Goal: Task Accomplishment & Management: Manage account settings

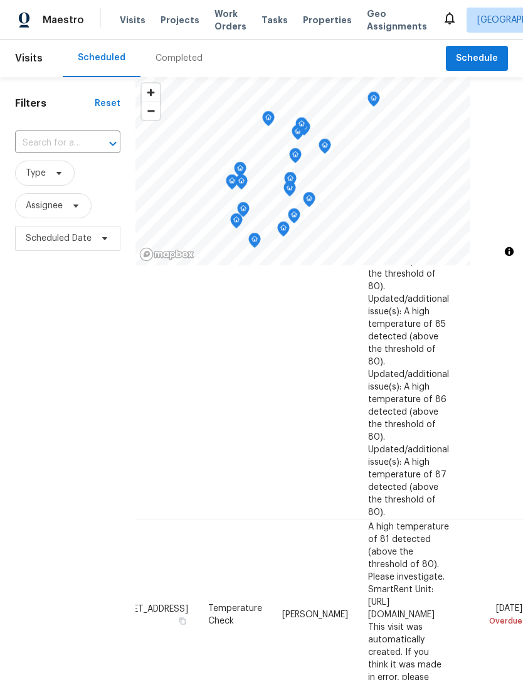
scroll to position [434, 109]
click at [0, 0] on icon at bounding box center [0, 0] width 0 height 0
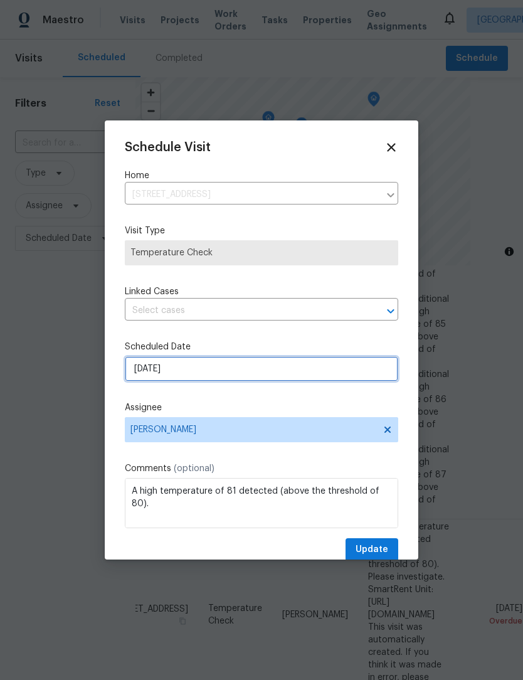
click at [209, 378] on input "9/19/2025" at bounding box center [262, 368] width 274 height 25
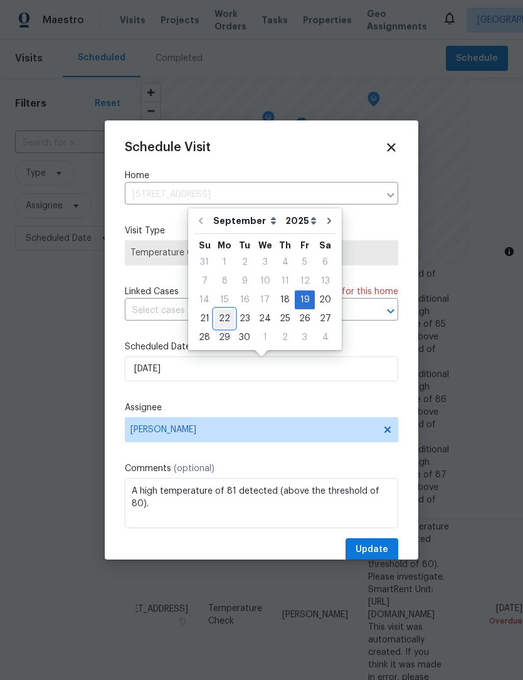
click at [228, 320] on div "22" at bounding box center [225, 319] width 20 height 18
type input "9/22/2025"
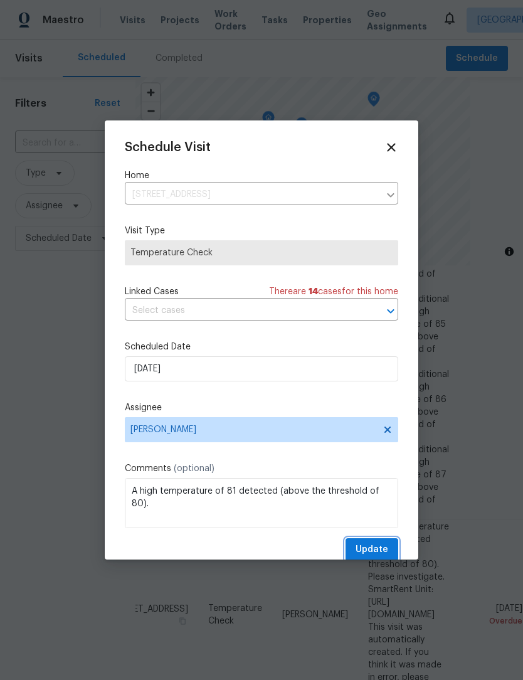
click at [386, 547] on span "Update" at bounding box center [372, 550] width 33 height 16
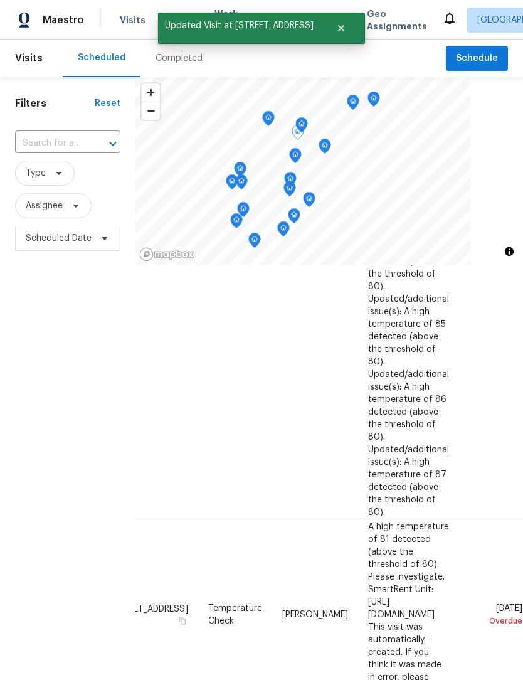
click at [0, 0] on icon at bounding box center [0, 0] width 0 height 0
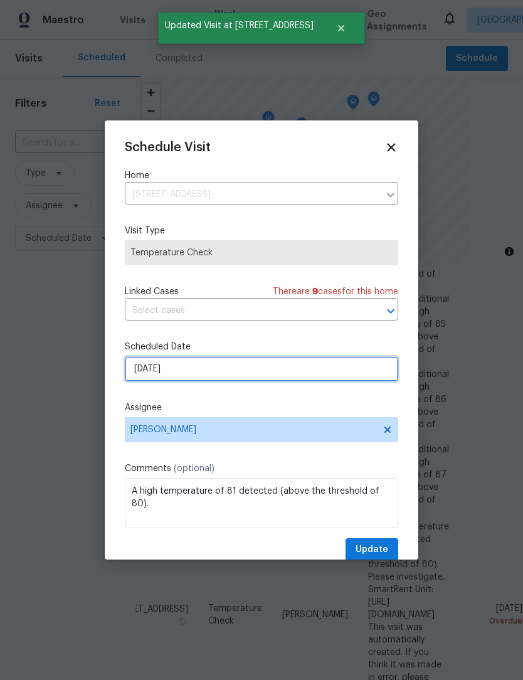
click at [196, 380] on input "9/19/2025" at bounding box center [262, 368] width 274 height 25
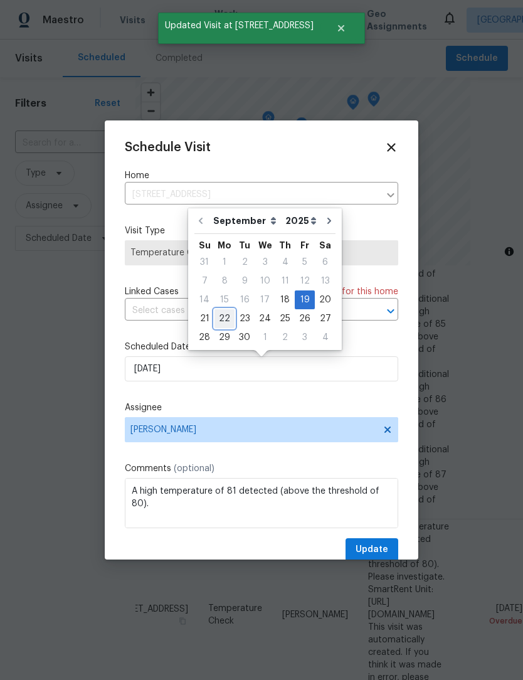
click at [221, 323] on div "22" at bounding box center [225, 319] width 20 height 18
type input "9/22/2025"
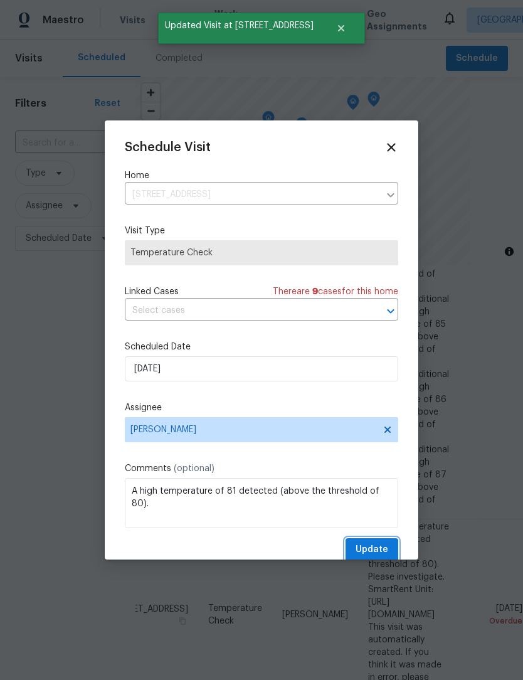
click at [386, 550] on span "Update" at bounding box center [372, 550] width 33 height 16
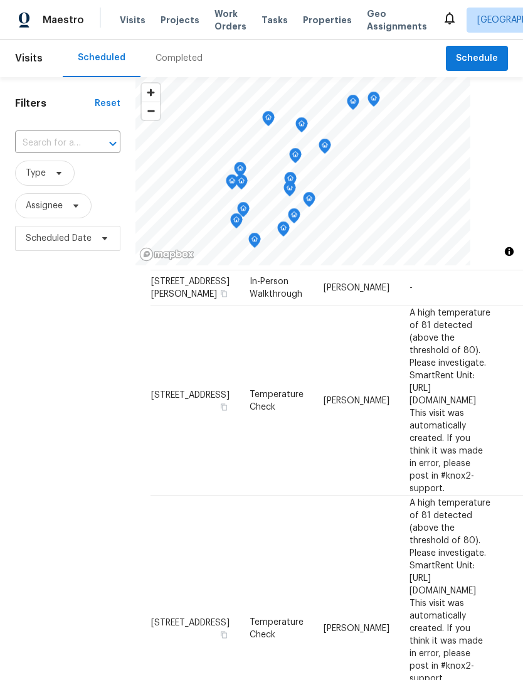
scroll to position [961, 0]
click at [93, 445] on div "Filters Reset ​ Type Assignee Scheduled Date" at bounding box center [68, 443] width 136 height 732
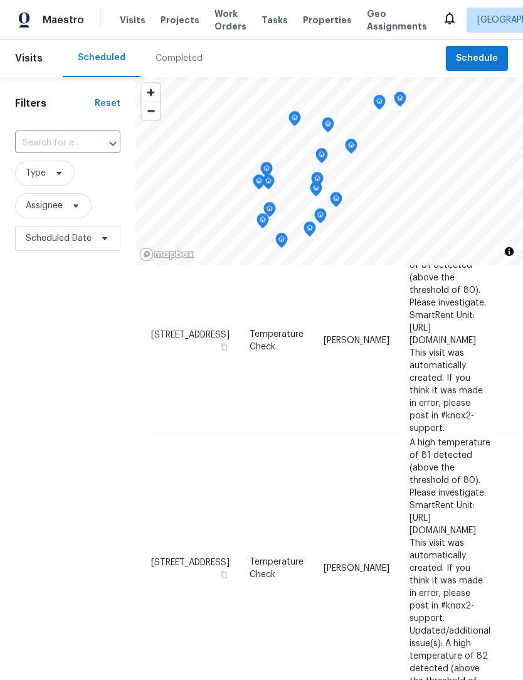
scroll to position [0, 0]
click at [50, 183] on span "Type" at bounding box center [45, 173] width 60 height 25
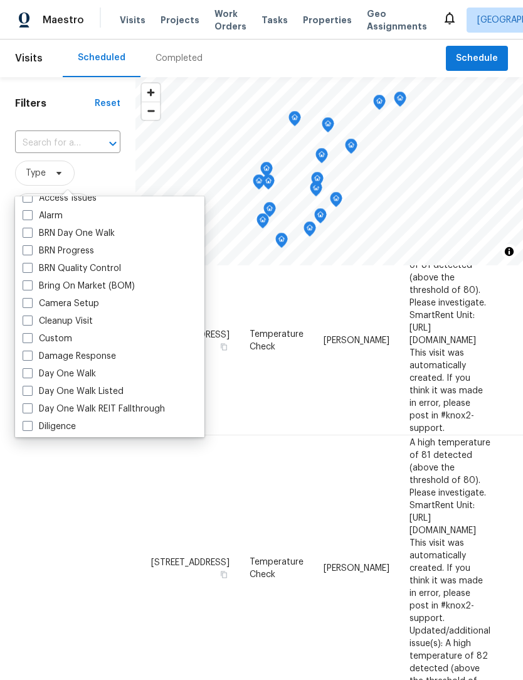
scroll to position [72, 0]
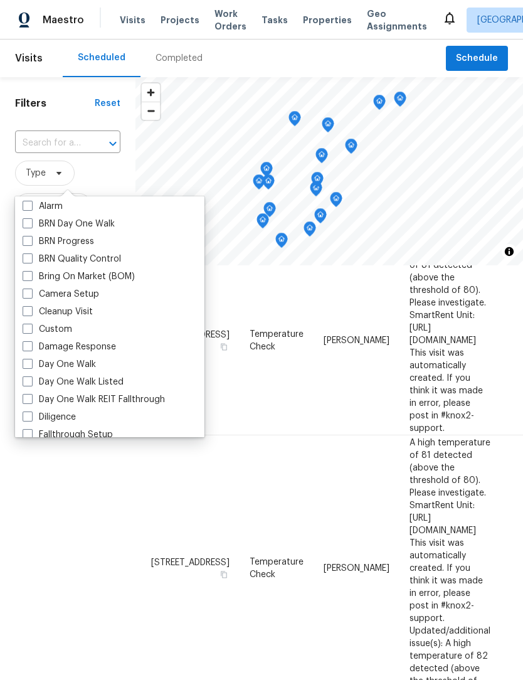
click at [83, 368] on label "Day One Walk" at bounding box center [59, 364] width 73 height 13
click at [31, 366] on input "Day One Walk" at bounding box center [27, 362] width 8 height 8
checkbox input "true"
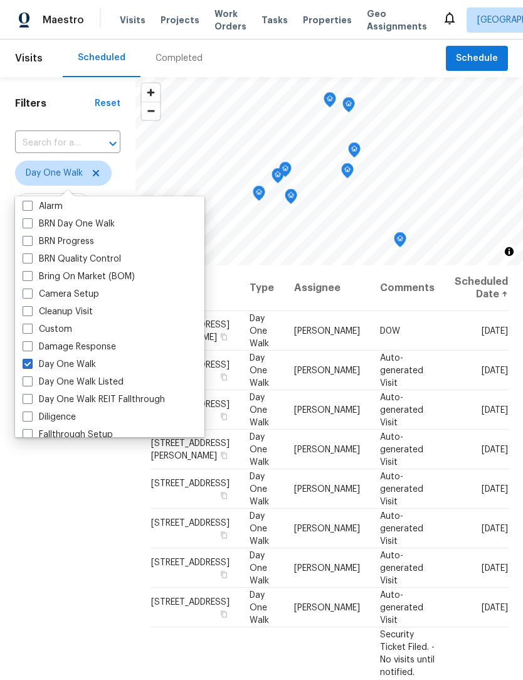
click at [60, 543] on div "Filters Reset ​ Day One Walk Assignee Scheduled Date" at bounding box center [68, 443] width 136 height 732
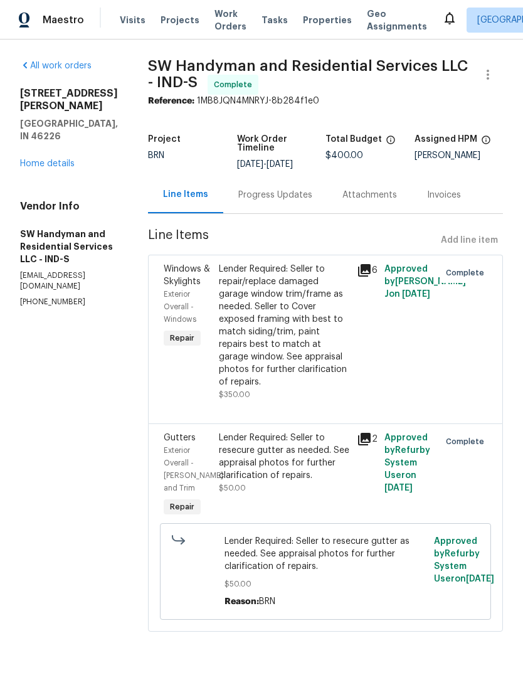
click at [224, 29] on span "Work Orders" at bounding box center [231, 20] width 32 height 25
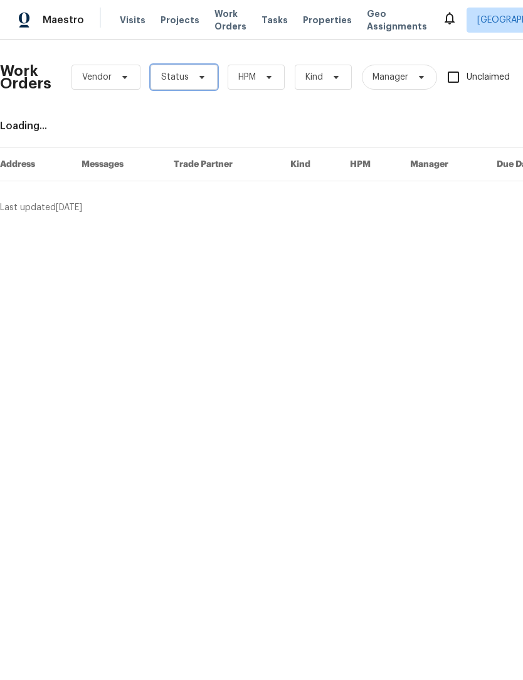
click at [189, 70] on span "Status" at bounding box center [184, 77] width 67 height 25
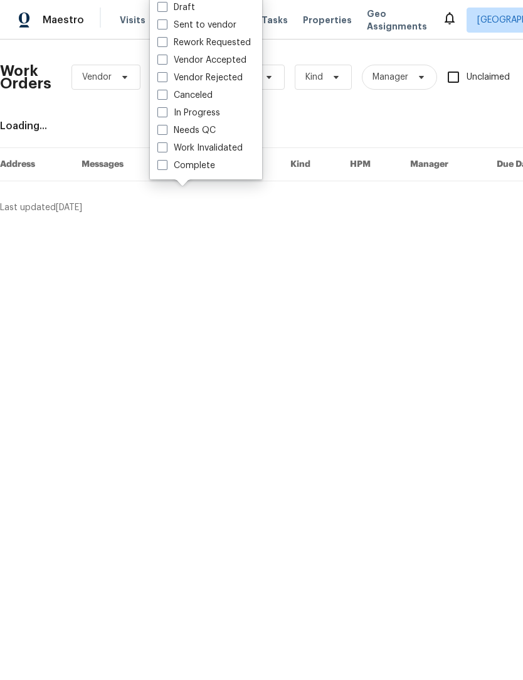
click at [206, 128] on label "Needs QC" at bounding box center [186, 130] width 58 height 13
click at [166, 128] on input "Needs QC" at bounding box center [161, 128] width 8 height 8
checkbox input "true"
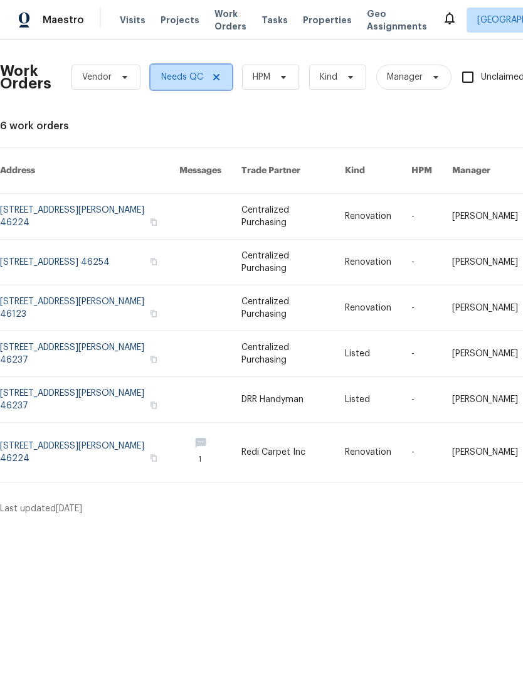
click at [219, 78] on icon at bounding box center [216, 77] width 10 height 10
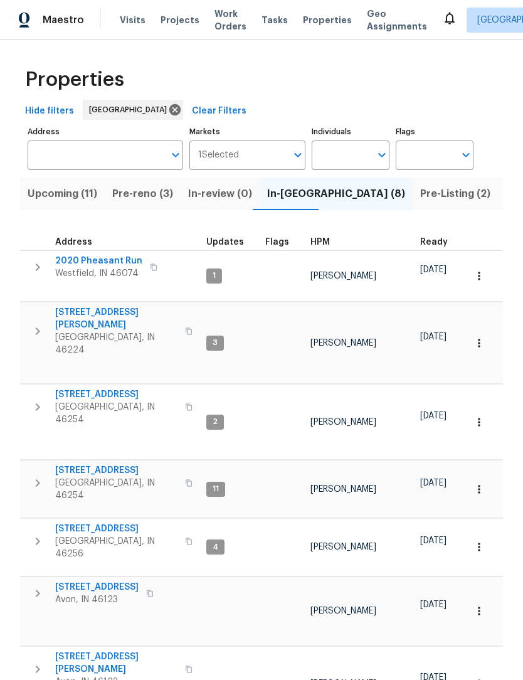
click at [420, 193] on span "Pre-Listing (2)" at bounding box center [455, 194] width 70 height 18
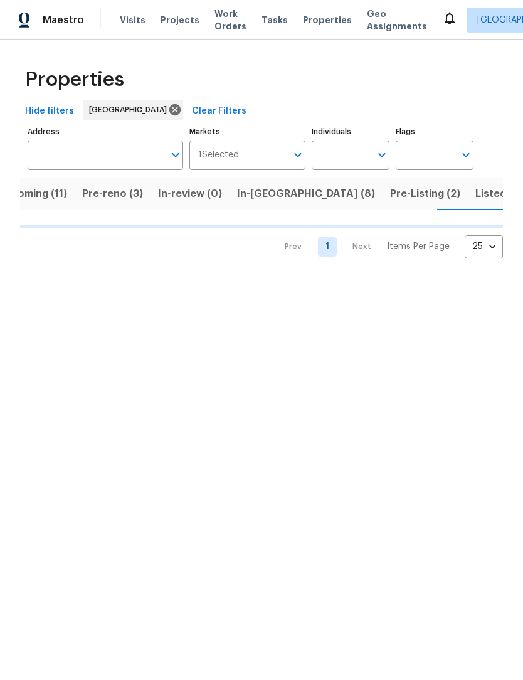
scroll to position [0, 30]
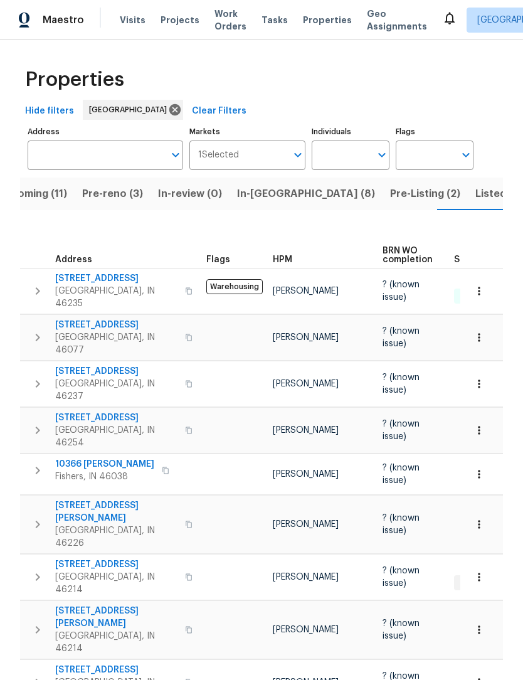
click at [56, 195] on span "Upcoming (11)" at bounding box center [32, 194] width 70 height 18
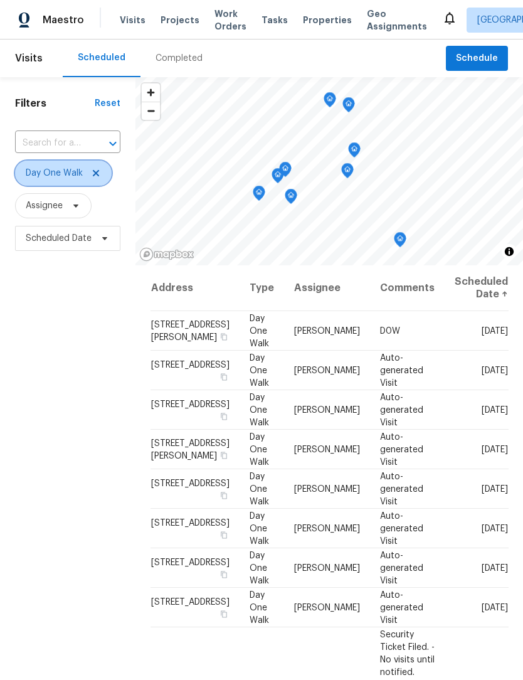
click at [91, 178] on icon at bounding box center [96, 173] width 10 height 10
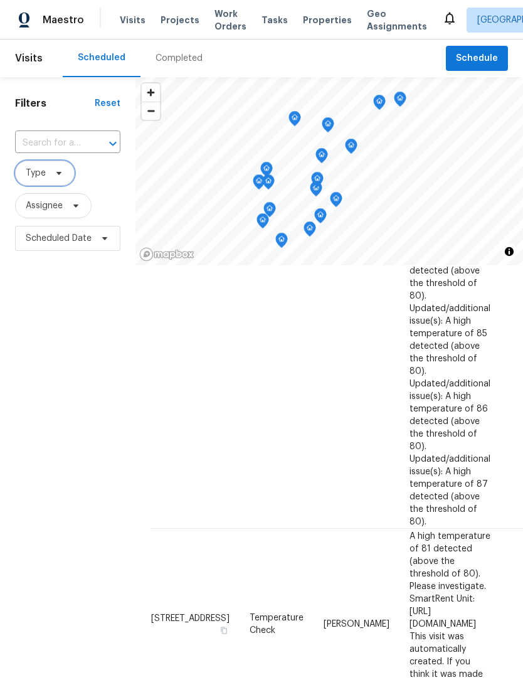
scroll to position [425, 0]
click at [58, 178] on icon at bounding box center [59, 173] width 10 height 10
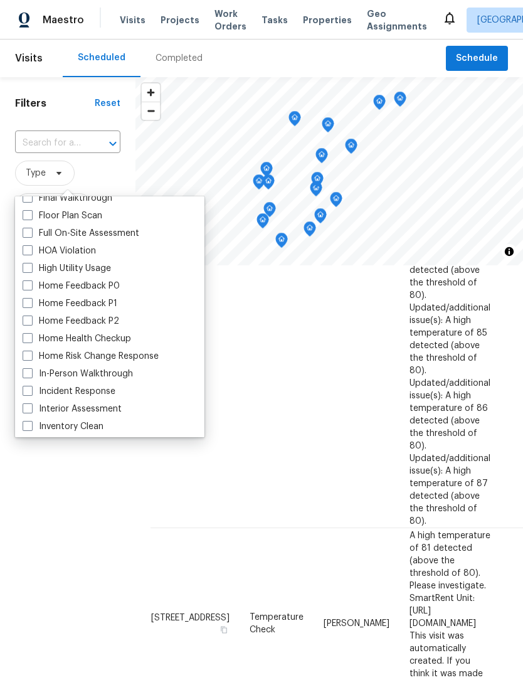
scroll to position [346, 0]
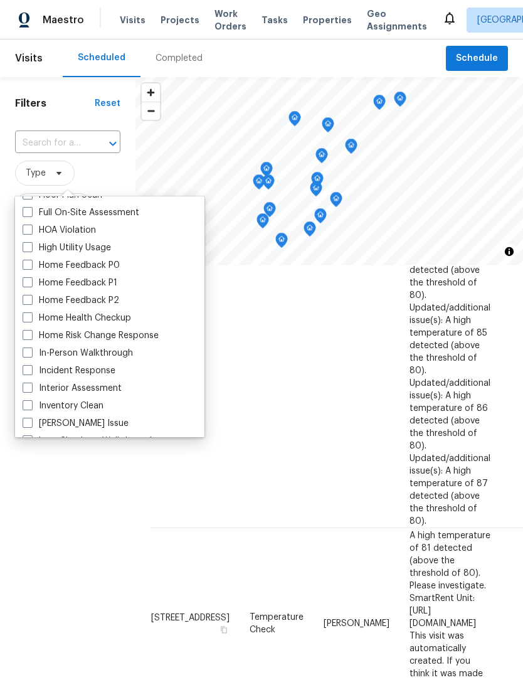
click at [113, 359] on label "In-Person Walkthrough" at bounding box center [78, 353] width 110 height 13
click at [31, 355] on input "In-Person Walkthrough" at bounding box center [27, 351] width 8 height 8
checkbox input "true"
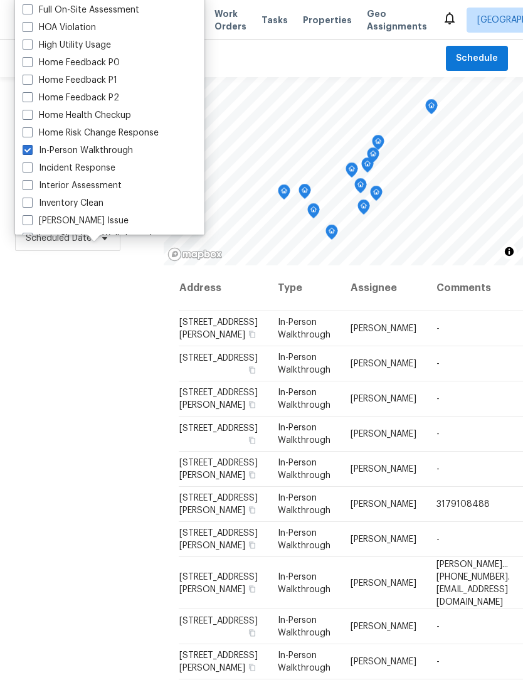
scroll to position [179, 0]
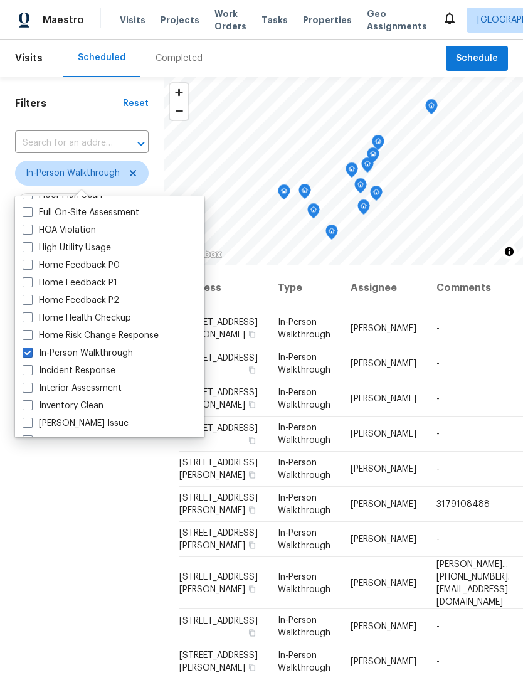
click at [80, 535] on div "Filters Reset ​ In-Person Walkthrough Assignee Scheduled Date" at bounding box center [82, 443] width 164 height 732
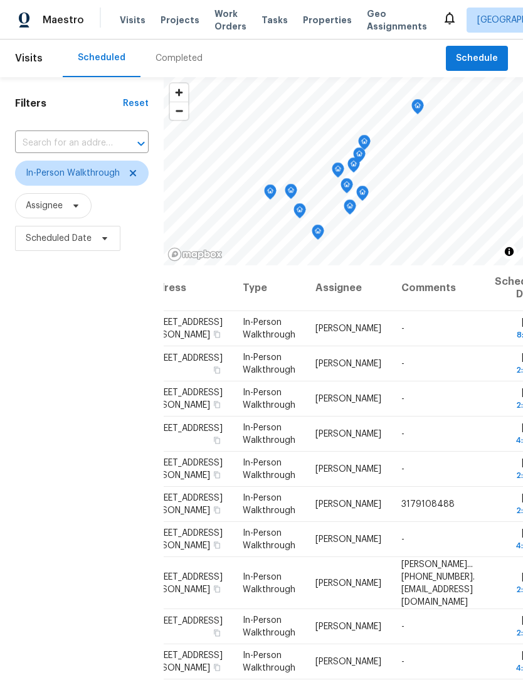
scroll to position [3, 35]
click at [92, 439] on div "Filters Reset ​ In-Person Walkthrough Assignee Scheduled Date" at bounding box center [82, 443] width 164 height 732
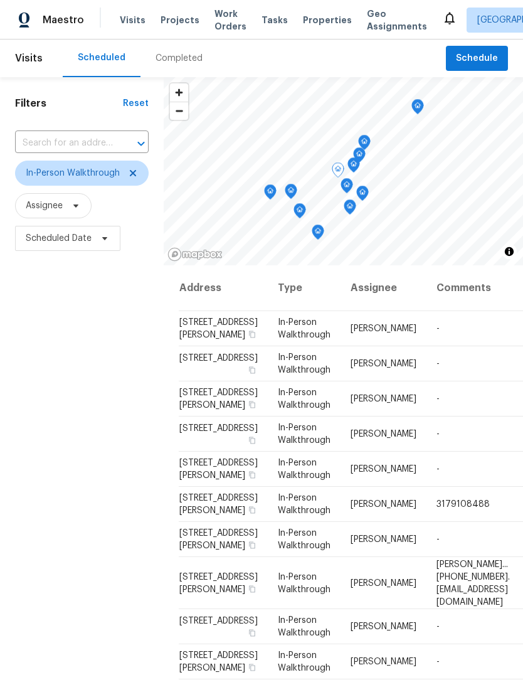
scroll to position [179, 0]
click at [120, 516] on div "Filters Reset ​ In-Person Walkthrough Assignee Scheduled Date" at bounding box center [82, 443] width 164 height 732
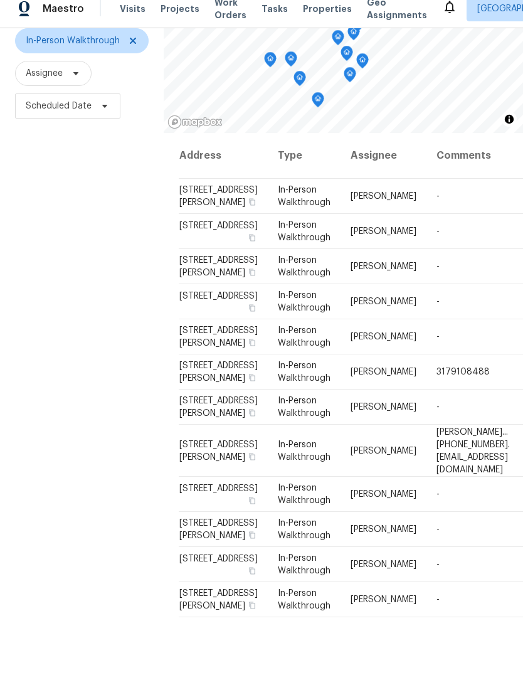
scroll to position [0, 0]
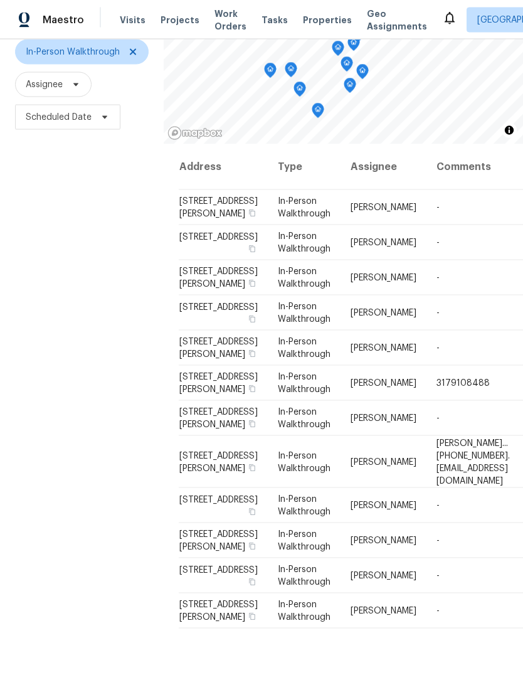
click at [200, 466] on span "[STREET_ADDRESS][PERSON_NAME]" at bounding box center [218, 461] width 78 height 21
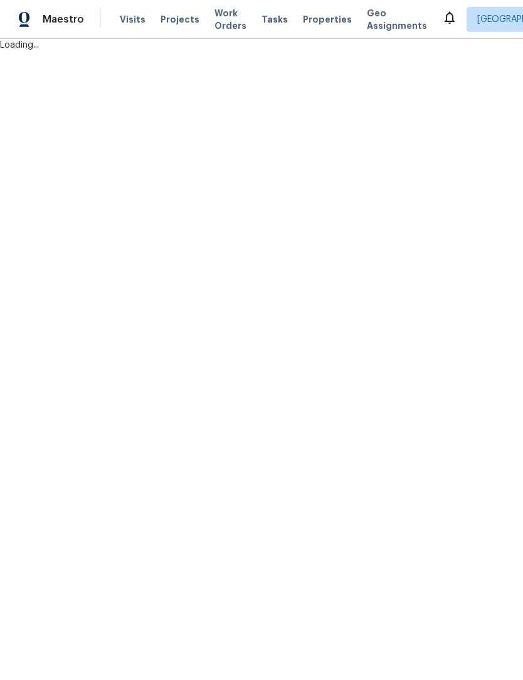
scroll to position [1, 0]
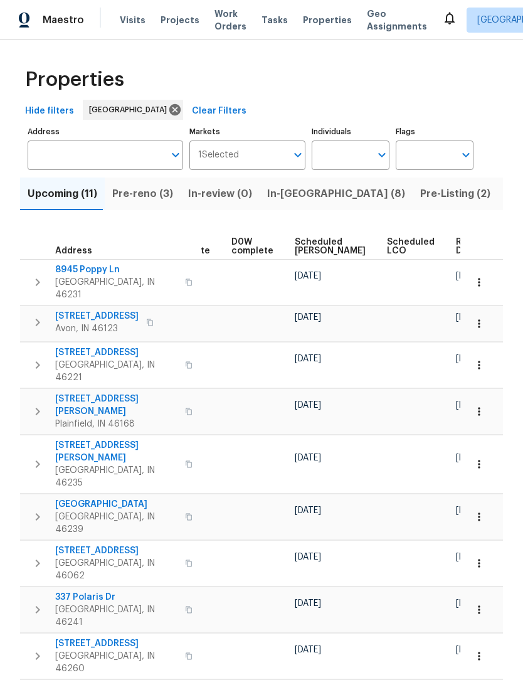
scroll to position [0, 328]
click at [456, 246] on span "Ready Date" at bounding box center [470, 247] width 28 height 18
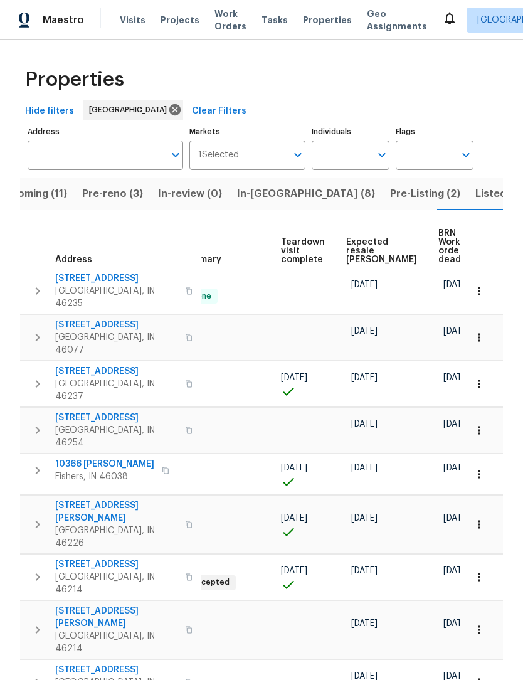
scroll to position [0, 273]
click at [356, 238] on span "Expected resale COE" at bounding box center [382, 251] width 71 height 26
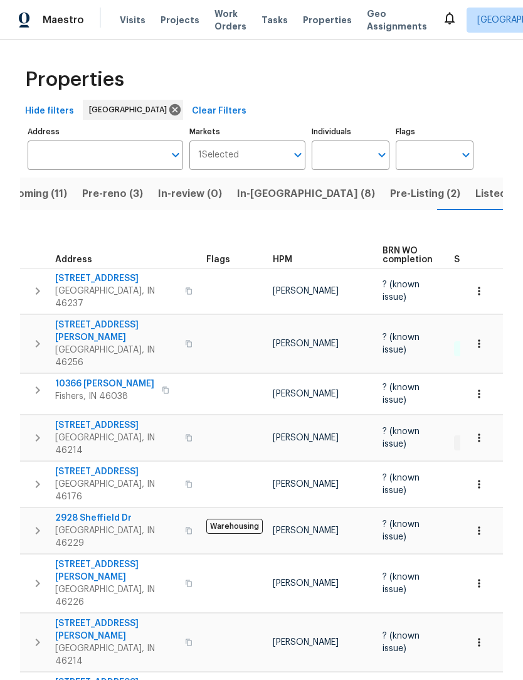
click at [348, 168] on input "Individuals" at bounding box center [341, 155] width 59 height 29
type input "isaul"
click at [332, 193] on input "checkbox" at bounding box center [335, 195] width 26 height 26
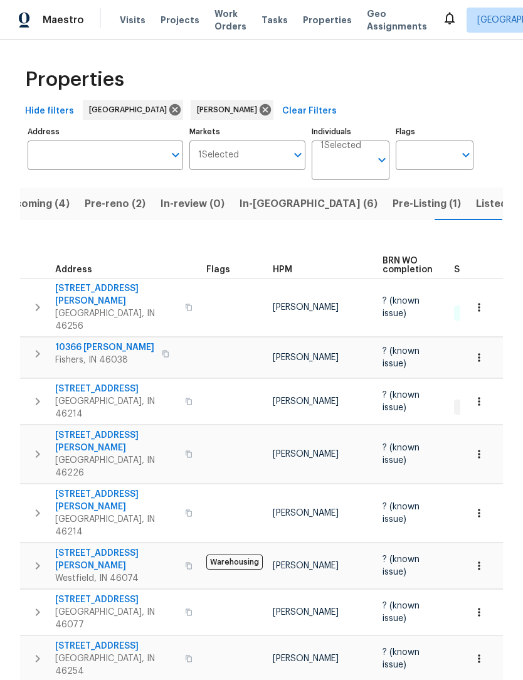
click at [385, 215] on button "Pre-Listing (1)" at bounding box center [426, 204] width 83 height 33
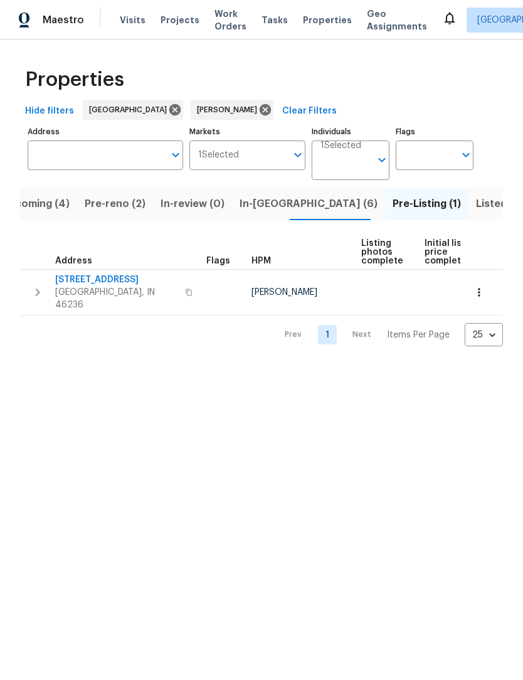
click at [105, 284] on span "7228 River Birch Ln" at bounding box center [116, 280] width 122 height 13
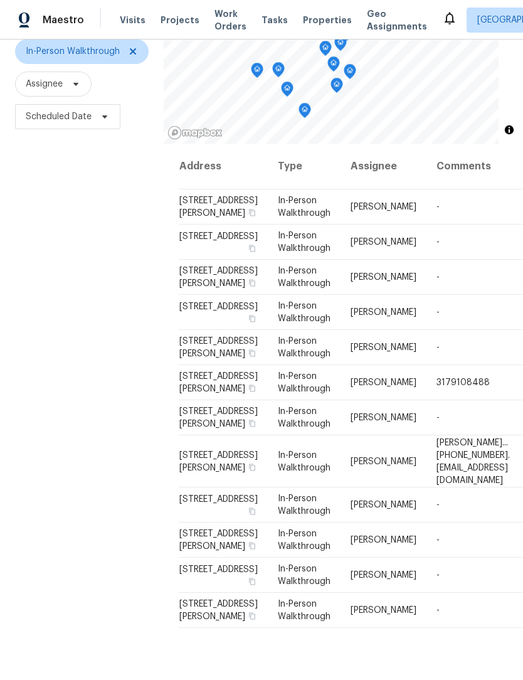
scroll to position [121, 0]
click at [194, 466] on span "[STREET_ADDRESS][PERSON_NAME]" at bounding box center [218, 461] width 78 height 21
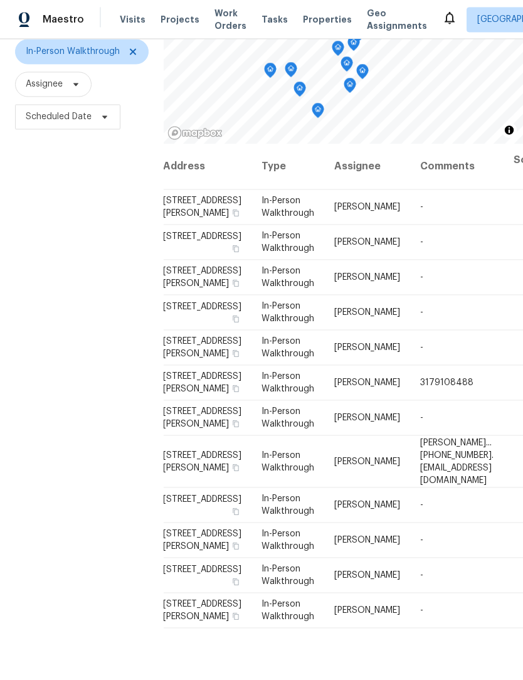
click at [179, 552] on span "[STREET_ADDRESS][PERSON_NAME]" at bounding box center [202, 540] width 78 height 21
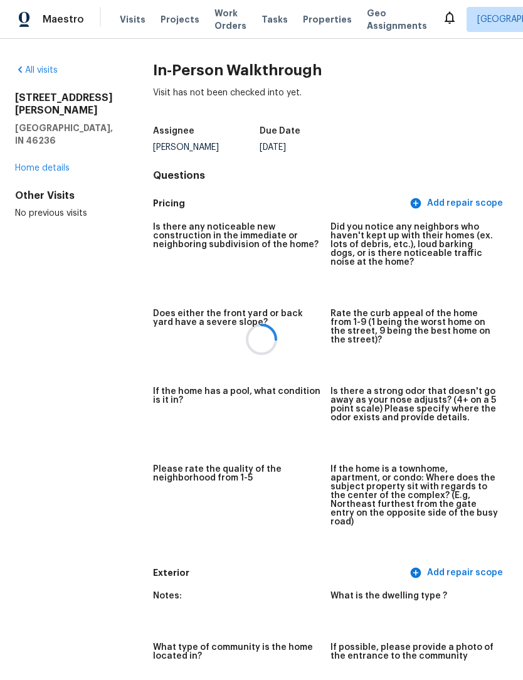
scroll to position [1, 0]
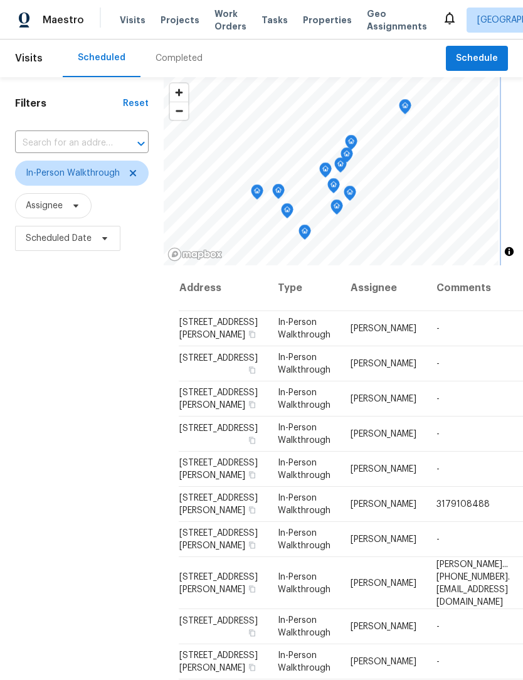
click at [324, 169] on icon "Map marker" at bounding box center [325, 170] width 11 height 14
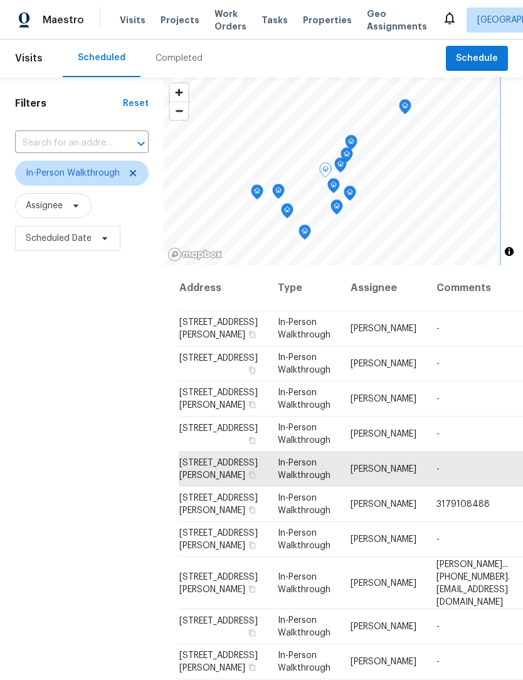
click at [333, 183] on icon "Map marker" at bounding box center [333, 186] width 11 height 14
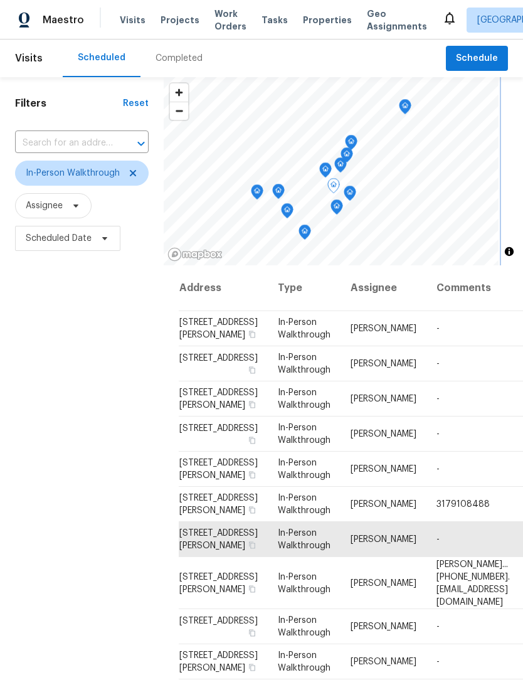
scroll to position [157, 0]
click at [341, 162] on icon "Map marker" at bounding box center [347, 155] width 13 height 16
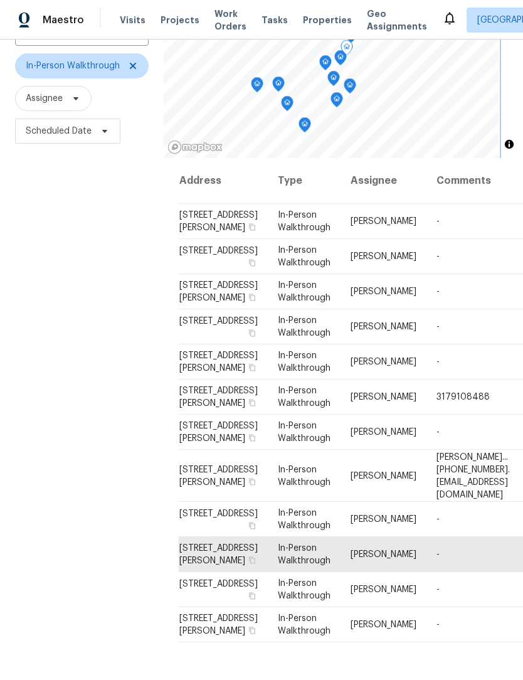
scroll to position [179, 0]
click at [112, 520] on div "Filters Reset ​ In-Person Walkthrough Assignee Scheduled Date" at bounding box center [82, 336] width 164 height 732
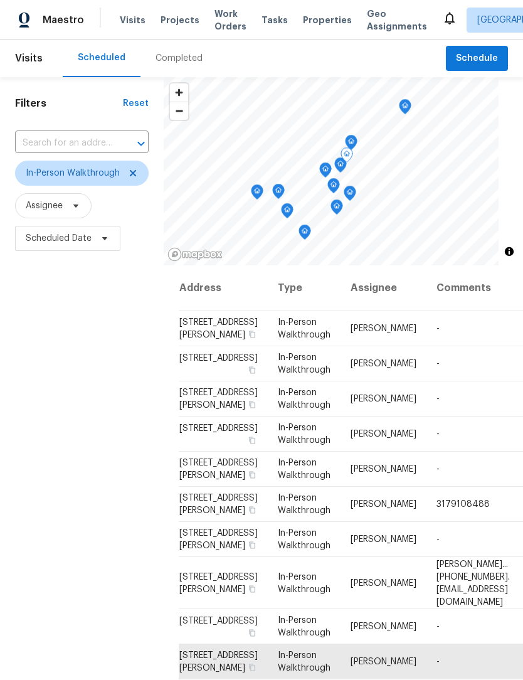
scroll to position [0, 0]
click at [137, 176] on icon at bounding box center [133, 173] width 10 height 10
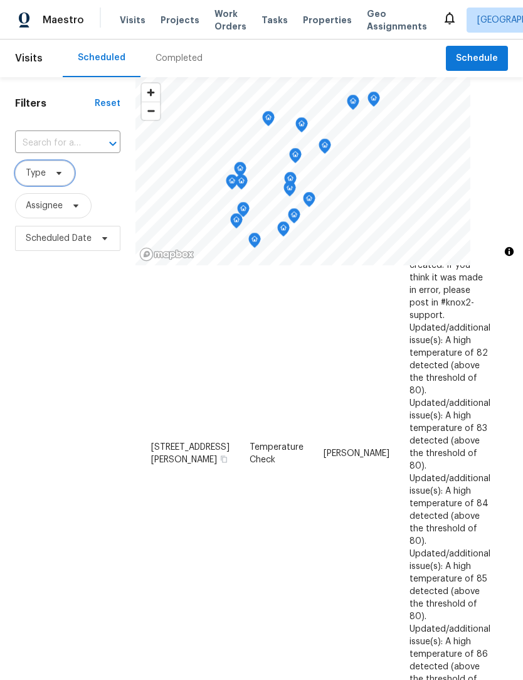
click at [29, 172] on span "Type" at bounding box center [36, 173] width 20 height 13
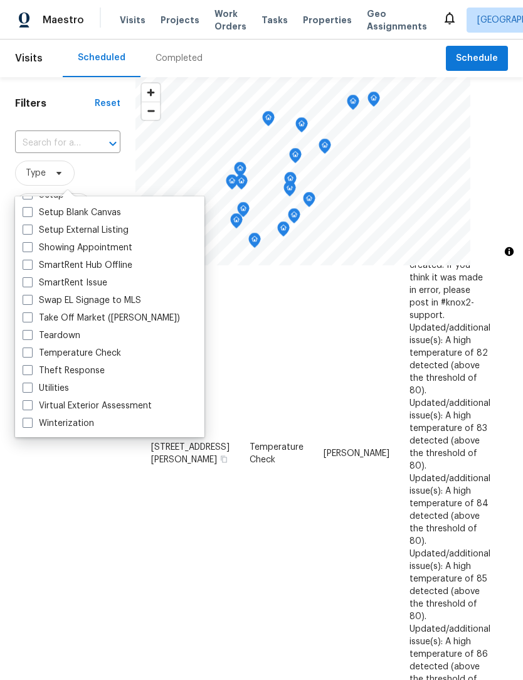
scroll to position [1067, 0]
click at [46, 335] on label "Teardown" at bounding box center [52, 335] width 58 height 13
click at [31, 335] on input "Teardown" at bounding box center [27, 333] width 8 height 8
checkbox input "true"
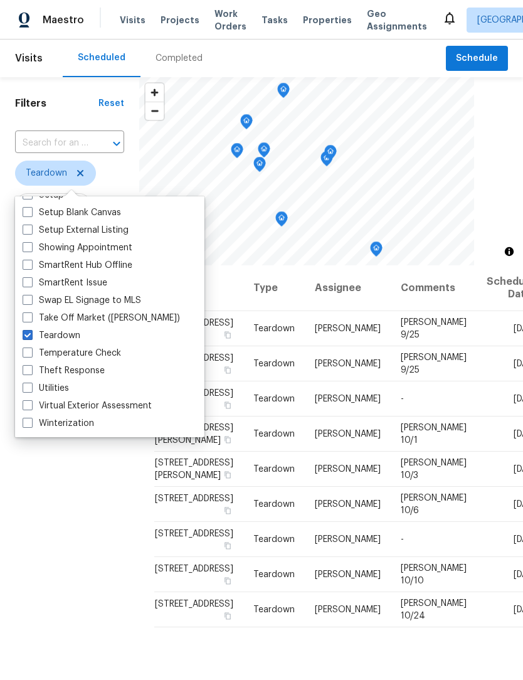
click at [106, 491] on div "Filters Reset ​ Teardown Assignee Scheduled Date" at bounding box center [69, 443] width 139 height 732
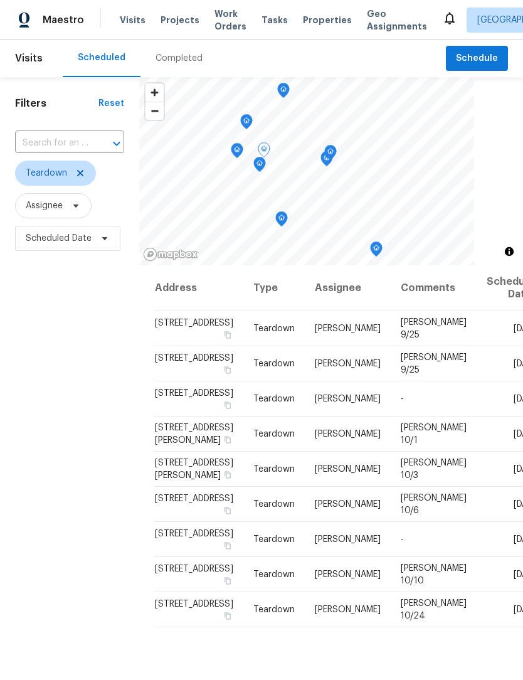
click at [0, 0] on icon at bounding box center [0, 0] width 0 height 0
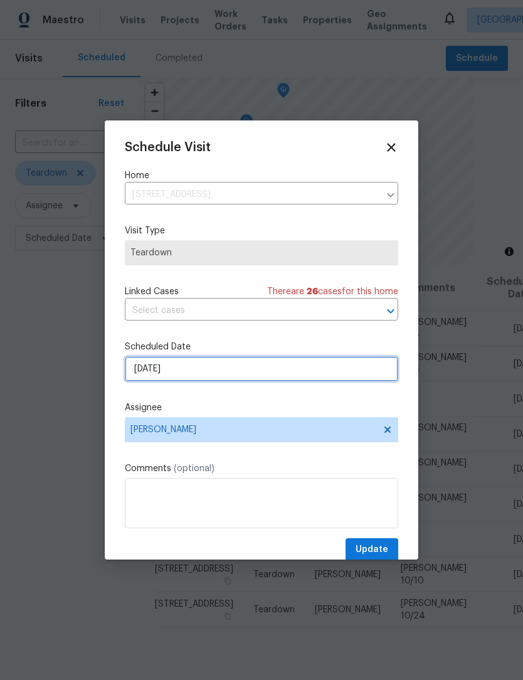
click at [222, 370] on input "9/30/2025" at bounding box center [262, 368] width 274 height 25
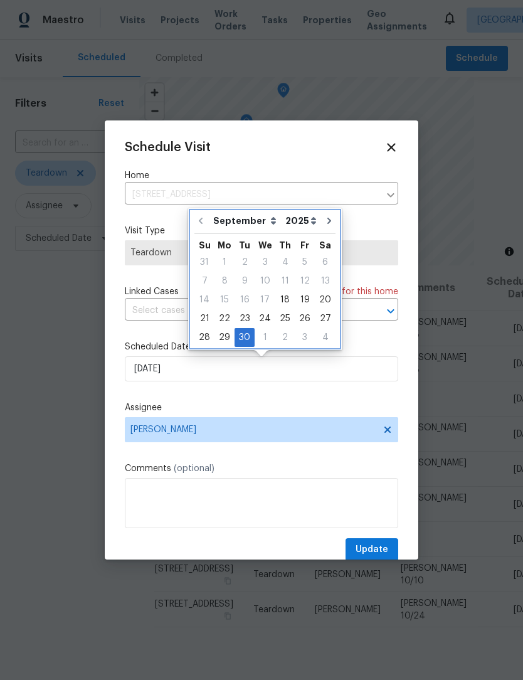
click at [321, 226] on button "Go to next month" at bounding box center [329, 220] width 19 height 25
type input "10/30/2025"
select select "9"
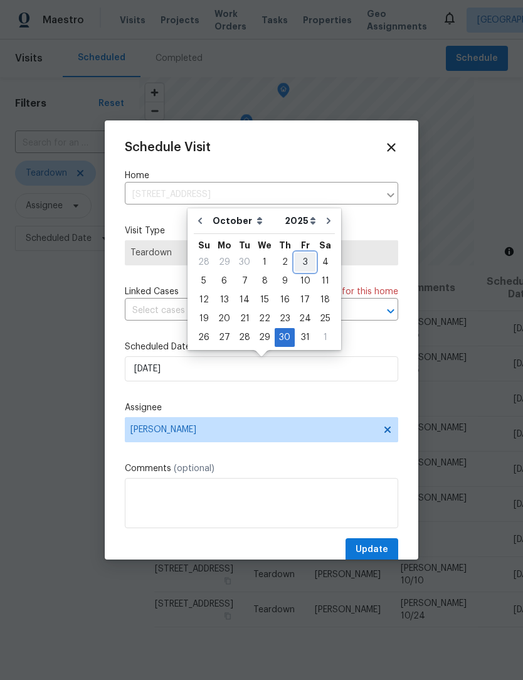
click at [302, 264] on div "3" at bounding box center [305, 262] width 21 height 18
type input "10/3/2025"
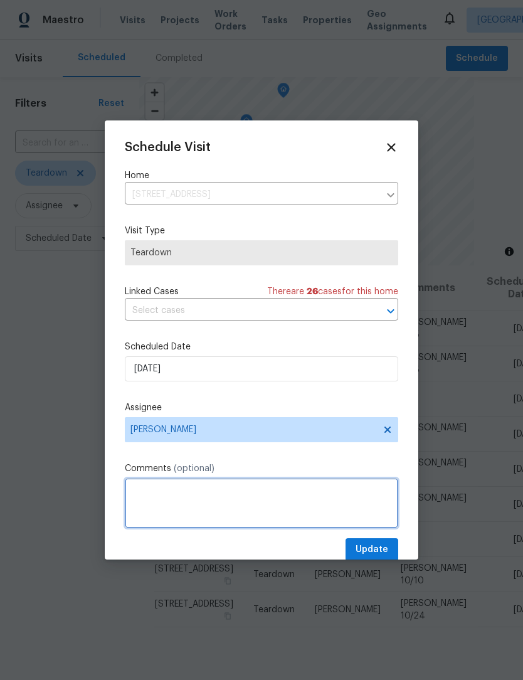
click at [216, 494] on textarea at bounding box center [262, 503] width 274 height 50
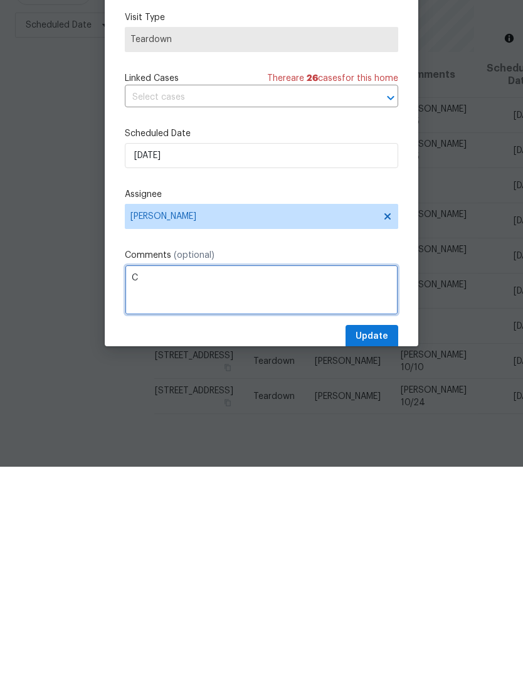
scroll to position [41, 0]
click at [206, 478] on textarea "COE 10/6" at bounding box center [262, 503] width 274 height 50
type textarea "COE 10/6"
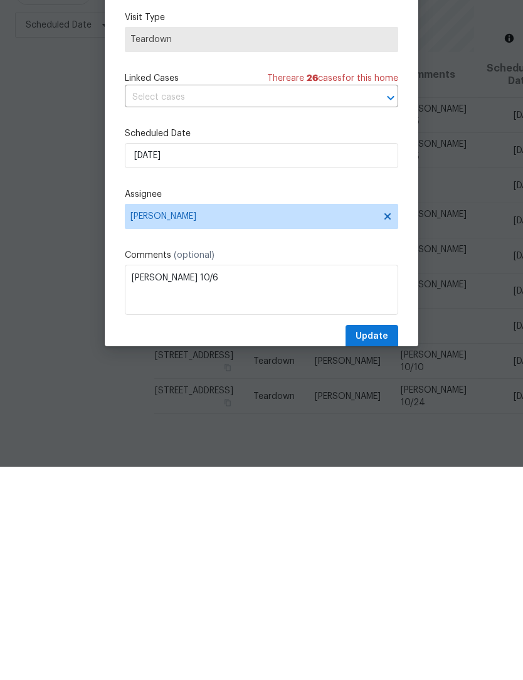
click at [304, 538] on div "Update" at bounding box center [262, 549] width 274 height 23
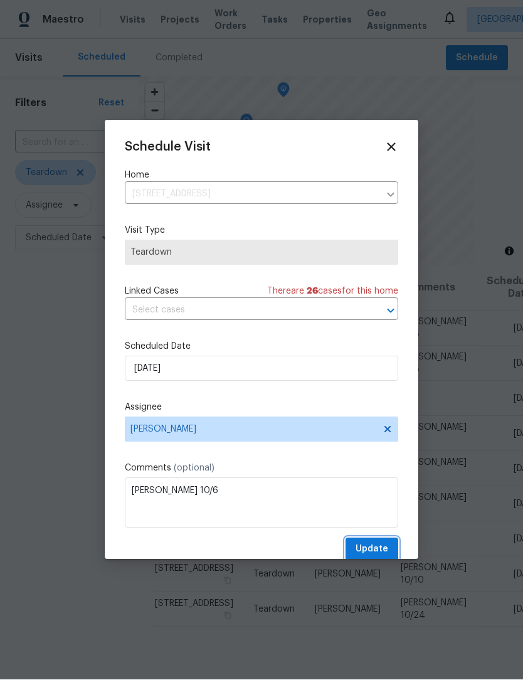
click at [385, 552] on span "Update" at bounding box center [372, 550] width 33 height 16
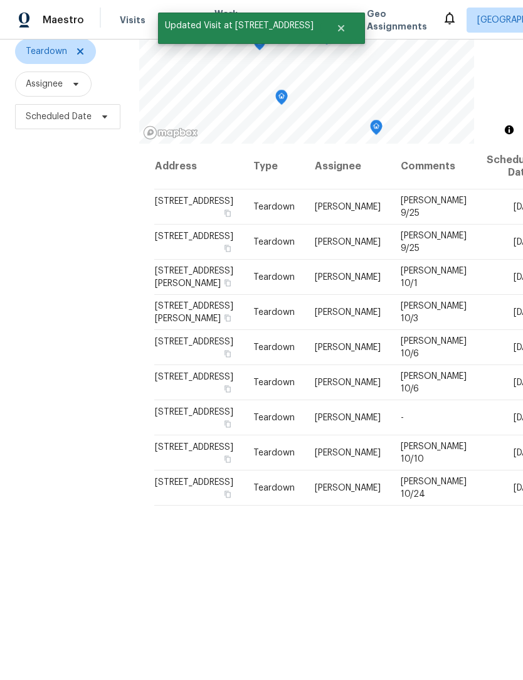
scroll to position [121, 0]
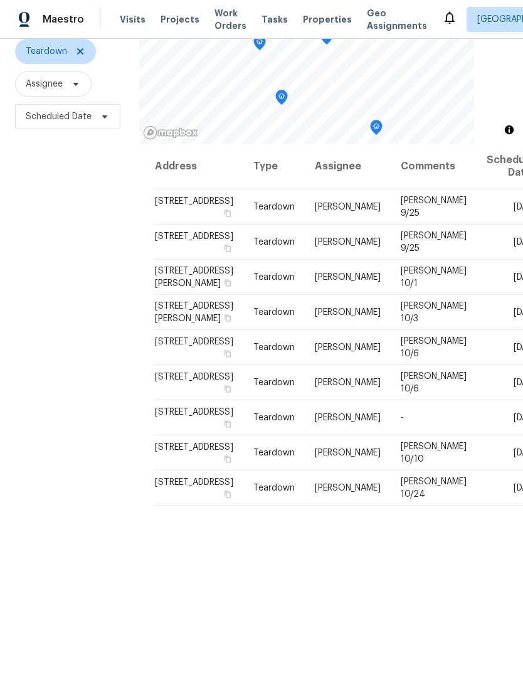
click at [0, 0] on span at bounding box center [0, 0] width 0 height 0
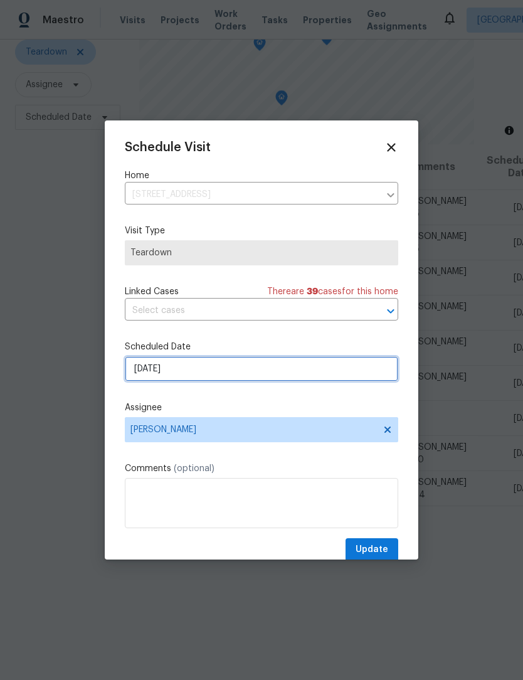
click at [202, 380] on input "10/5/2025" at bounding box center [262, 368] width 274 height 25
select select "9"
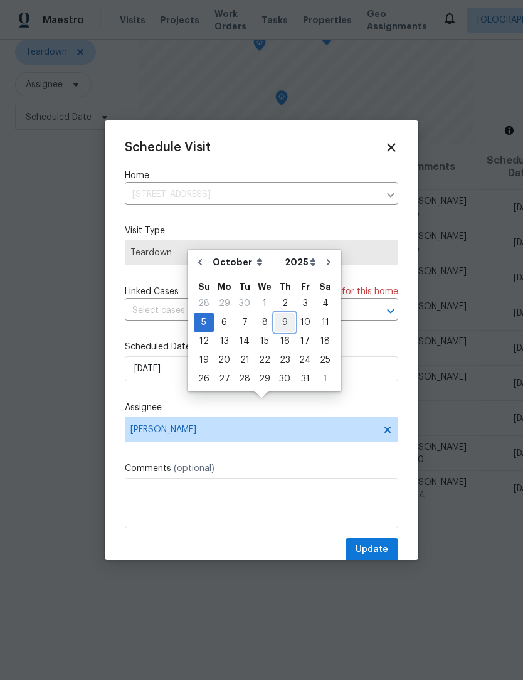
click at [282, 314] on div "9" at bounding box center [285, 323] width 20 height 18
type input "10/9/2025"
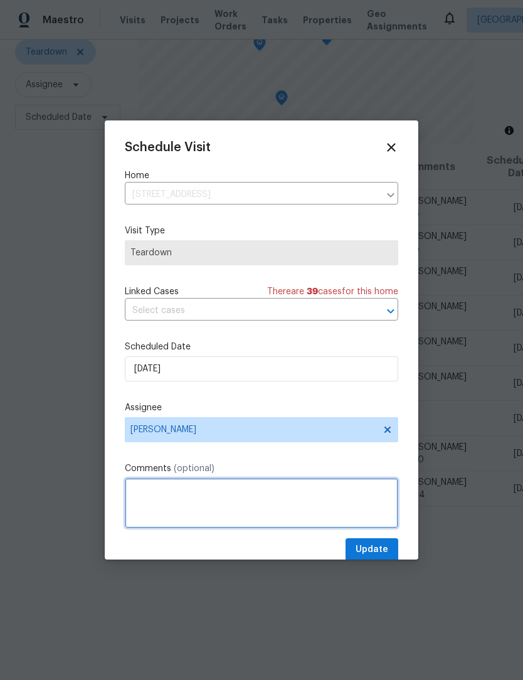
click at [222, 486] on textarea at bounding box center [262, 503] width 274 height 50
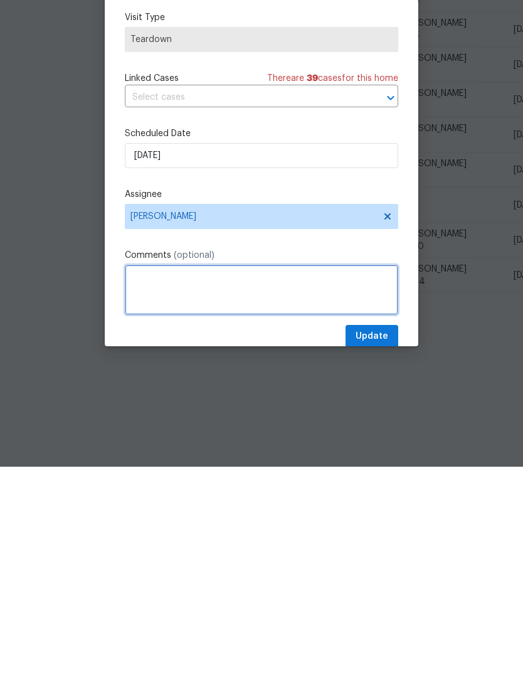
click at [174, 478] on textarea at bounding box center [262, 503] width 274 height 50
paste textarea "COE 10/6"
type textarea "COE 10/10"
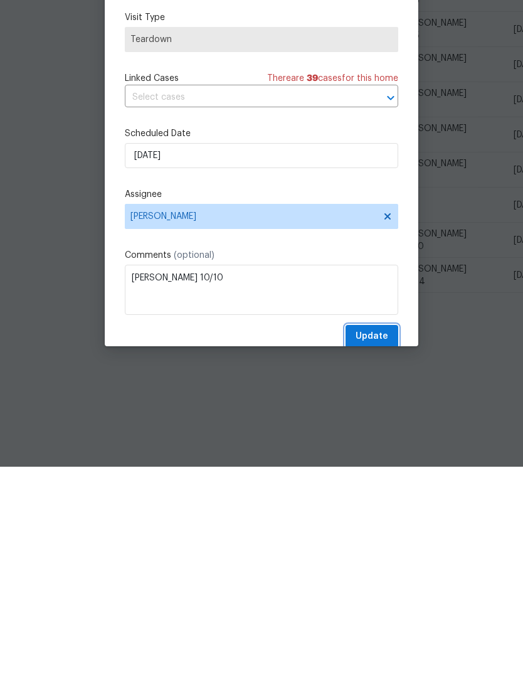
click at [381, 542] on span "Update" at bounding box center [372, 550] width 33 height 16
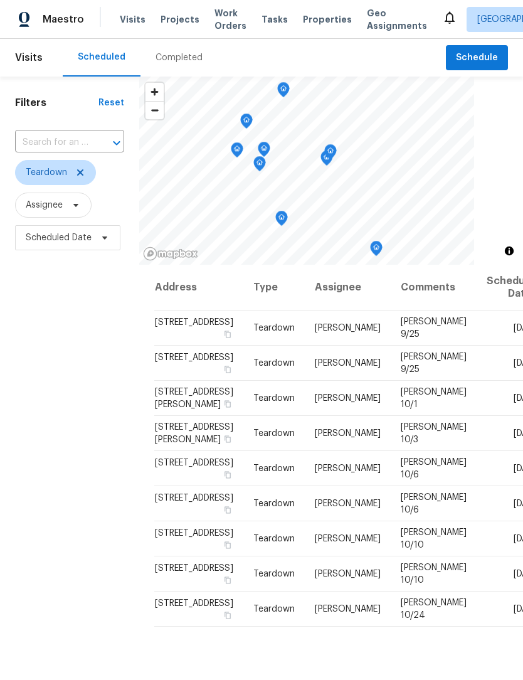
scroll to position [0, 0]
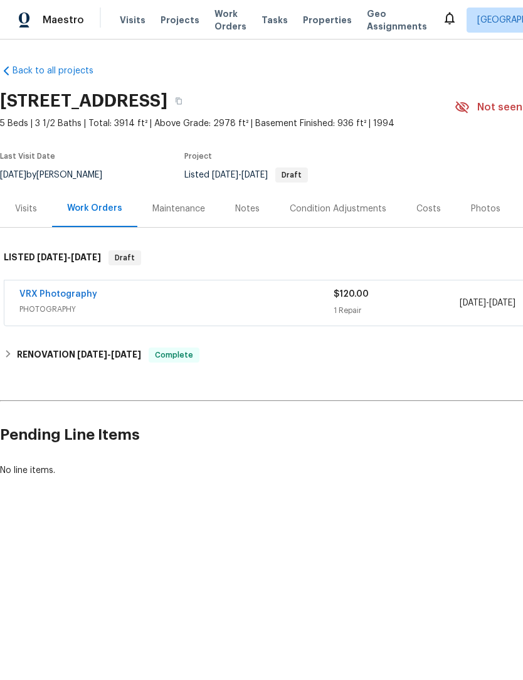
click at [479, 214] on div "Photos" at bounding box center [485, 209] width 29 height 13
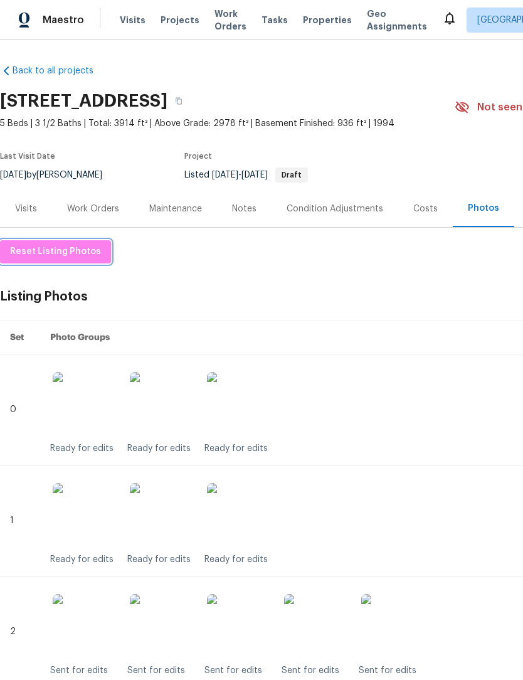
click at [77, 248] on span "Reset Listing Photos" at bounding box center [55, 252] width 91 height 16
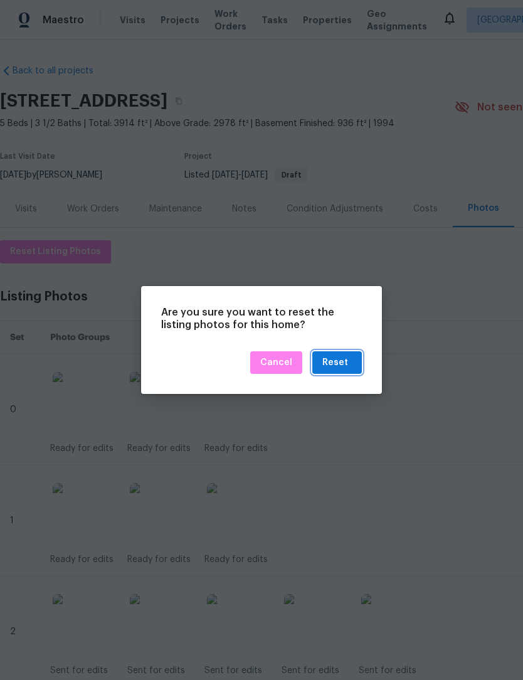
click at [348, 365] on div "Reset" at bounding box center [335, 363] width 26 height 16
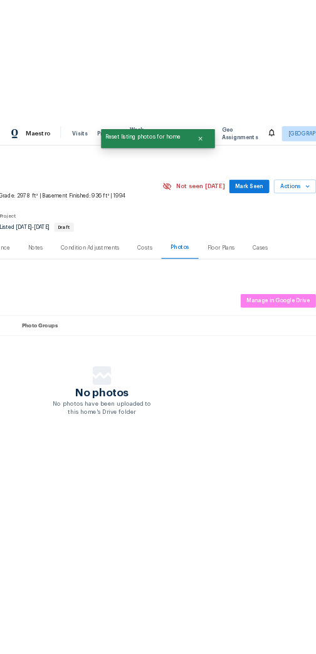
scroll to position [0, 186]
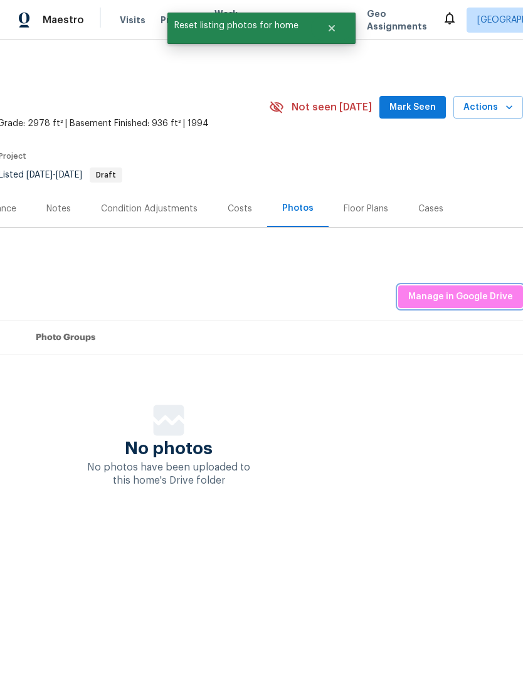
click at [469, 299] on span "Manage in Google Drive" at bounding box center [460, 297] width 105 height 16
